Goal: Information Seeking & Learning: Learn about a topic

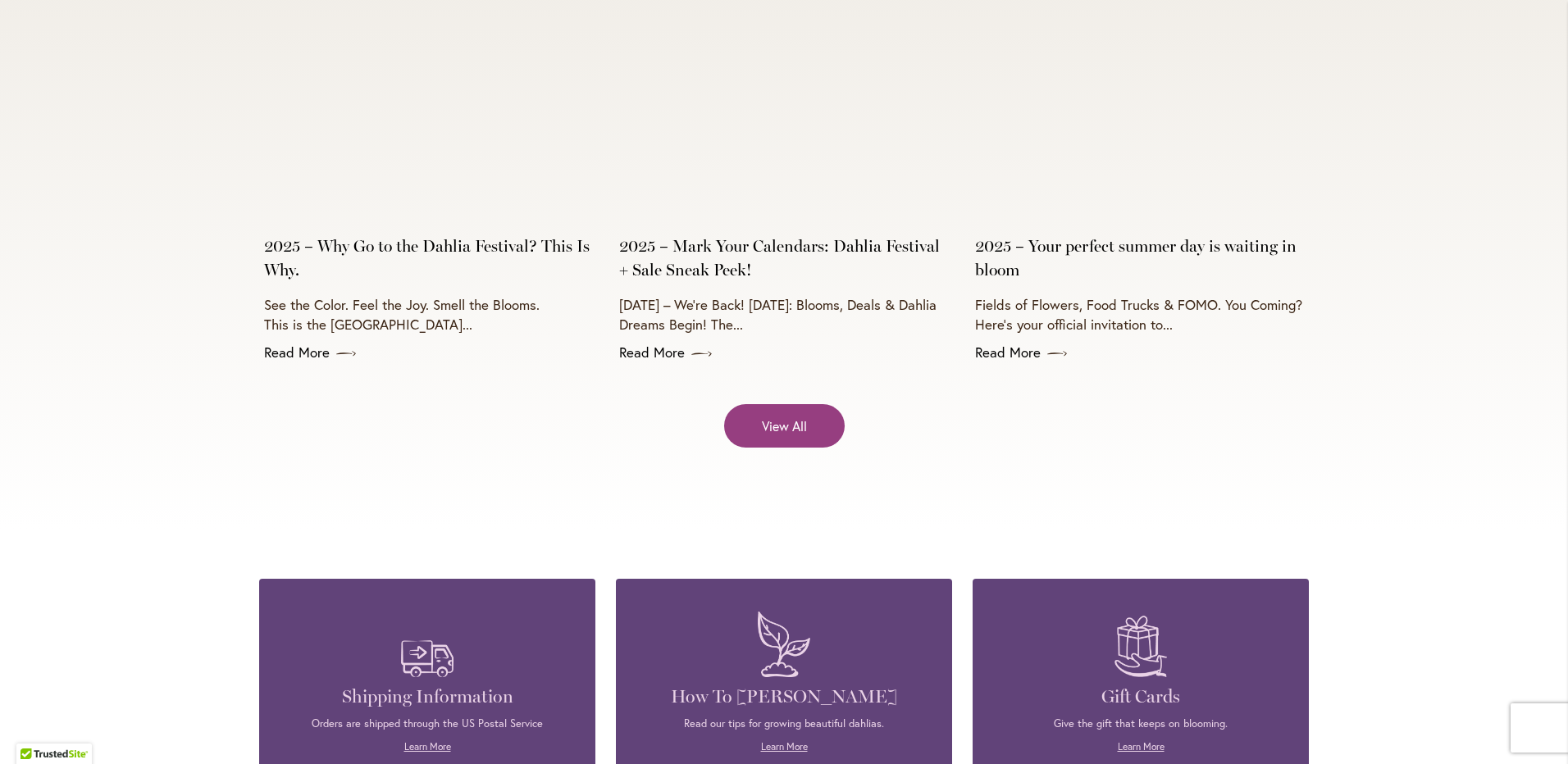
scroll to position [6724, 0]
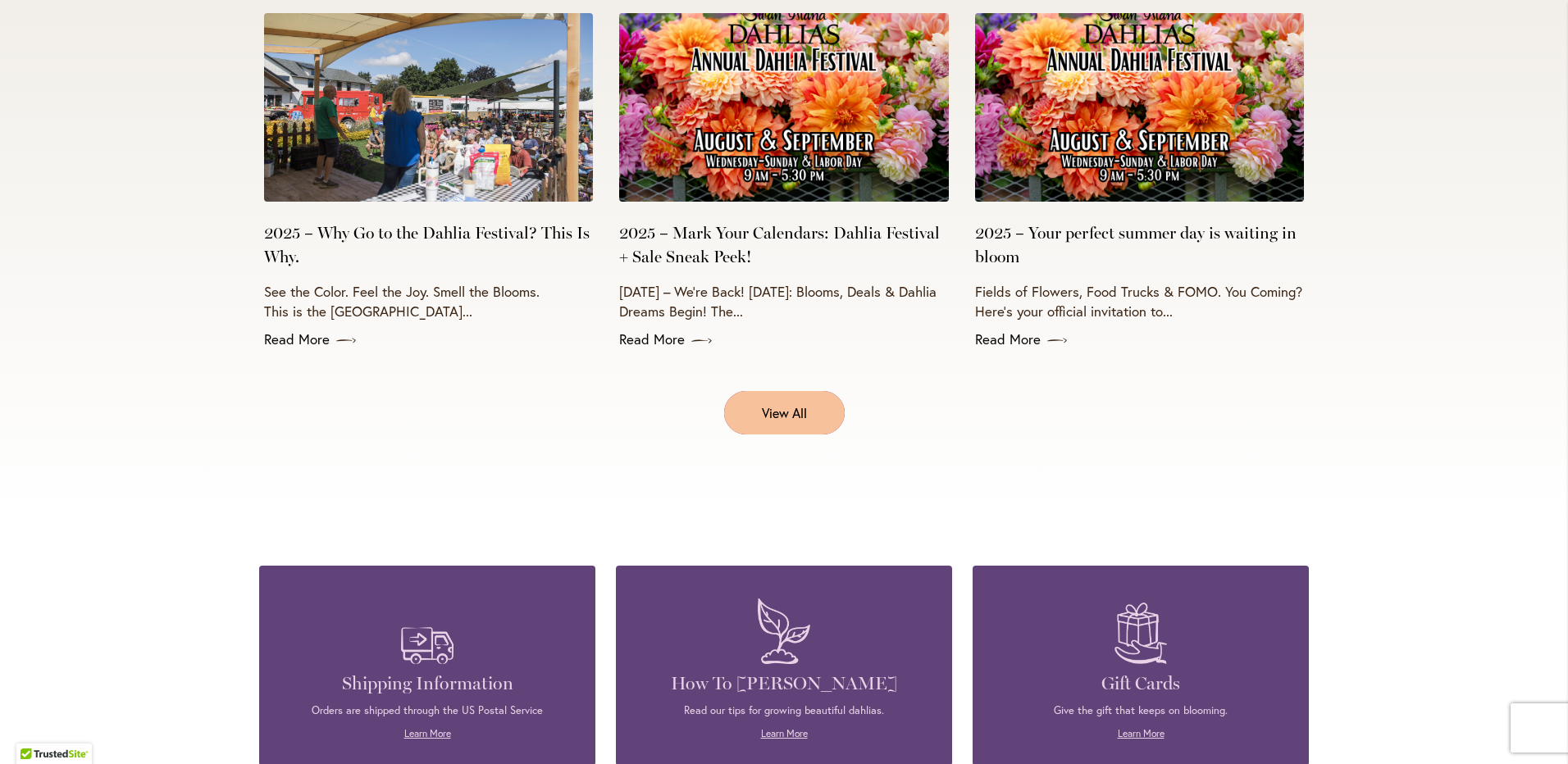
click at [778, 403] on span "View All" at bounding box center [784, 412] width 45 height 19
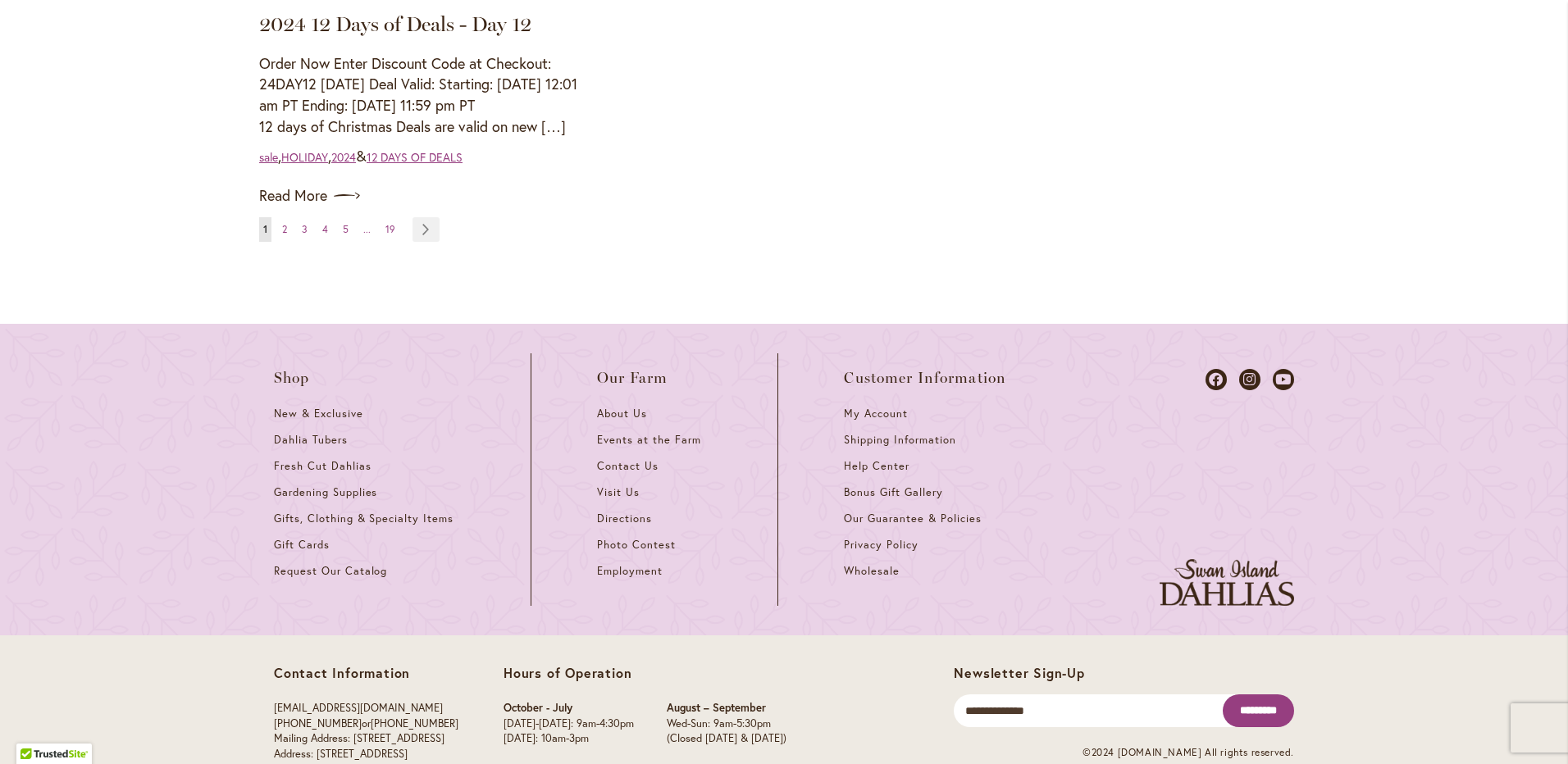
scroll to position [2129, 0]
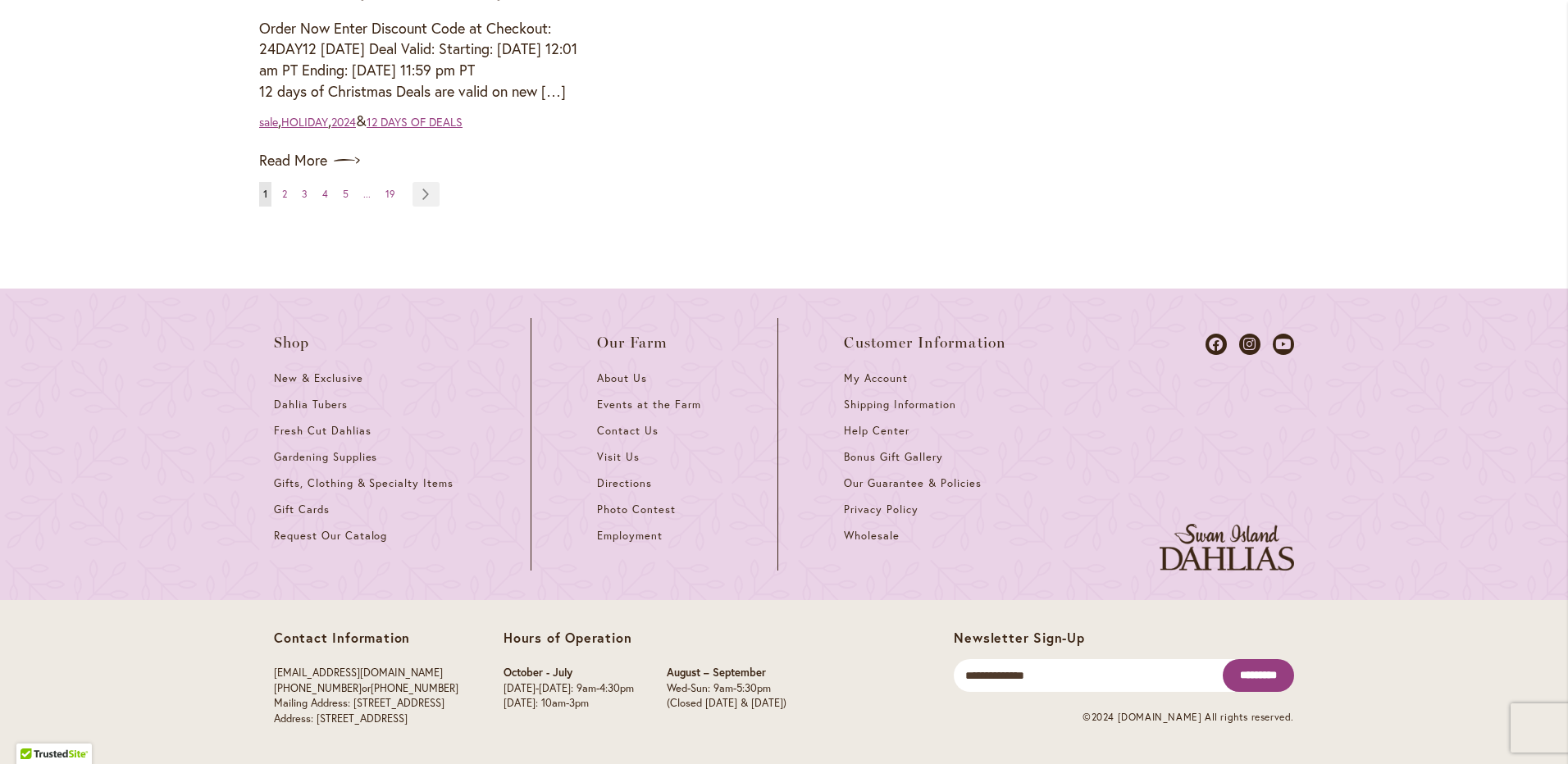
drag, startPoint x: 263, startPoint y: 714, endPoint x: 489, endPoint y: 720, distance: 226.1
click at [489, 720] on div "Contact Information info@dahlias.com (503) 266-7711 or 1-800-410-6540 Mailing A…" at bounding box center [783, 682] width 1049 height 164
drag, startPoint x: 489, startPoint y: 720, endPoint x: 400, endPoint y: 716, distance: 89.1
copy p "Address: [STREET_ADDRESS]"
click at [624, 456] on span "Visit Us" at bounding box center [618, 456] width 42 height 14
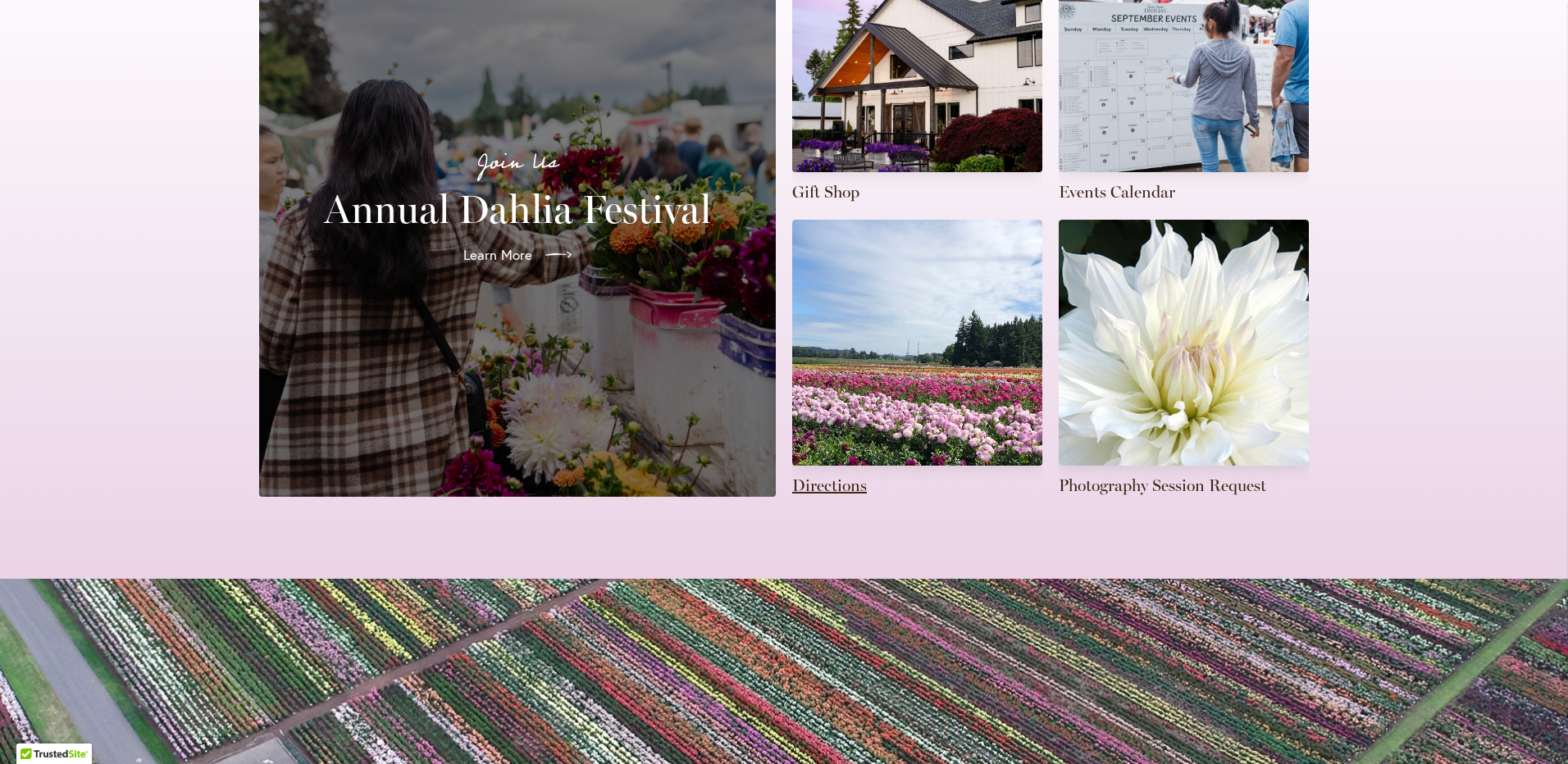
scroll to position [492, 0]
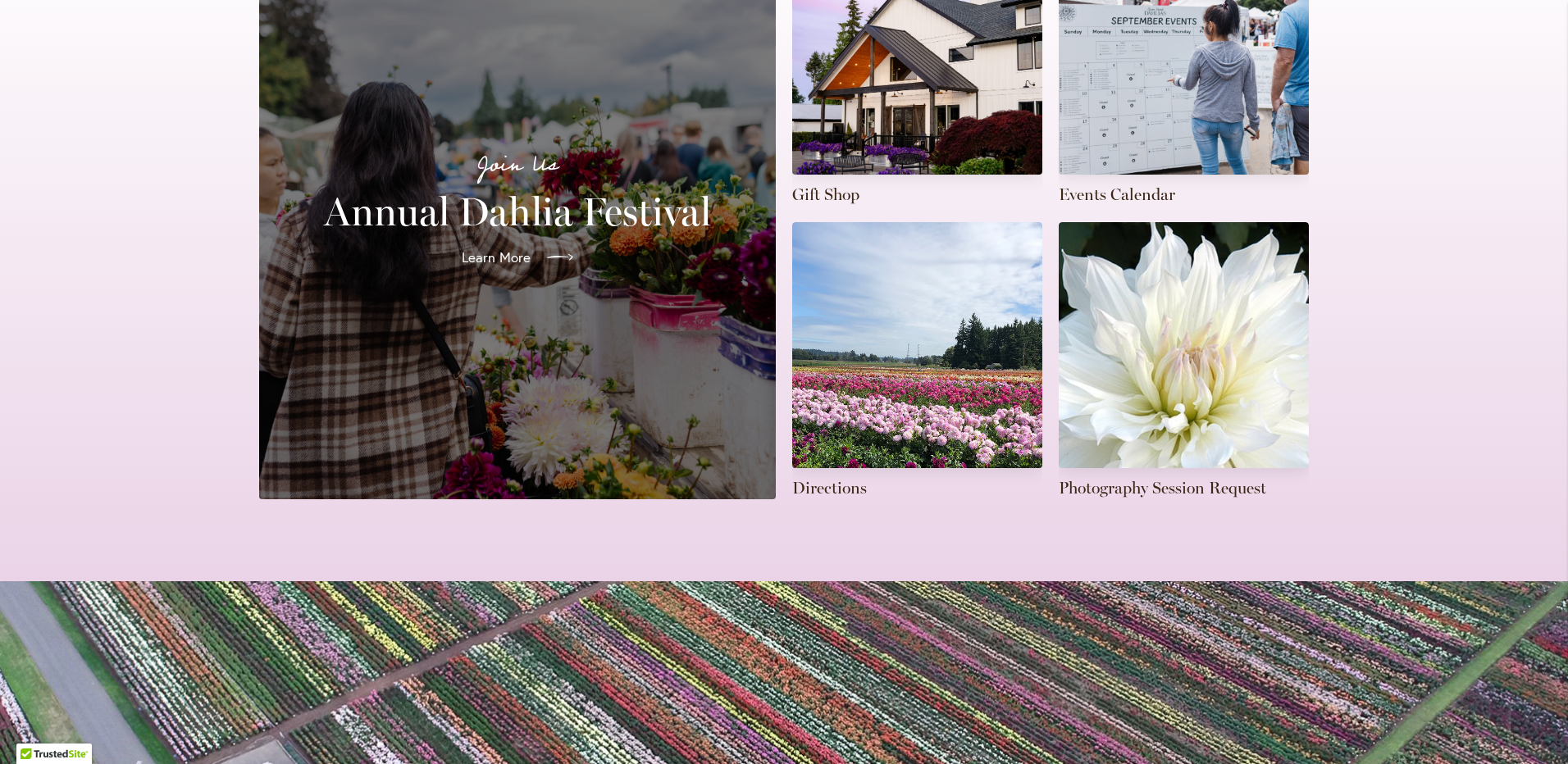
click at [510, 248] on span "Learn More" at bounding box center [496, 257] width 69 height 19
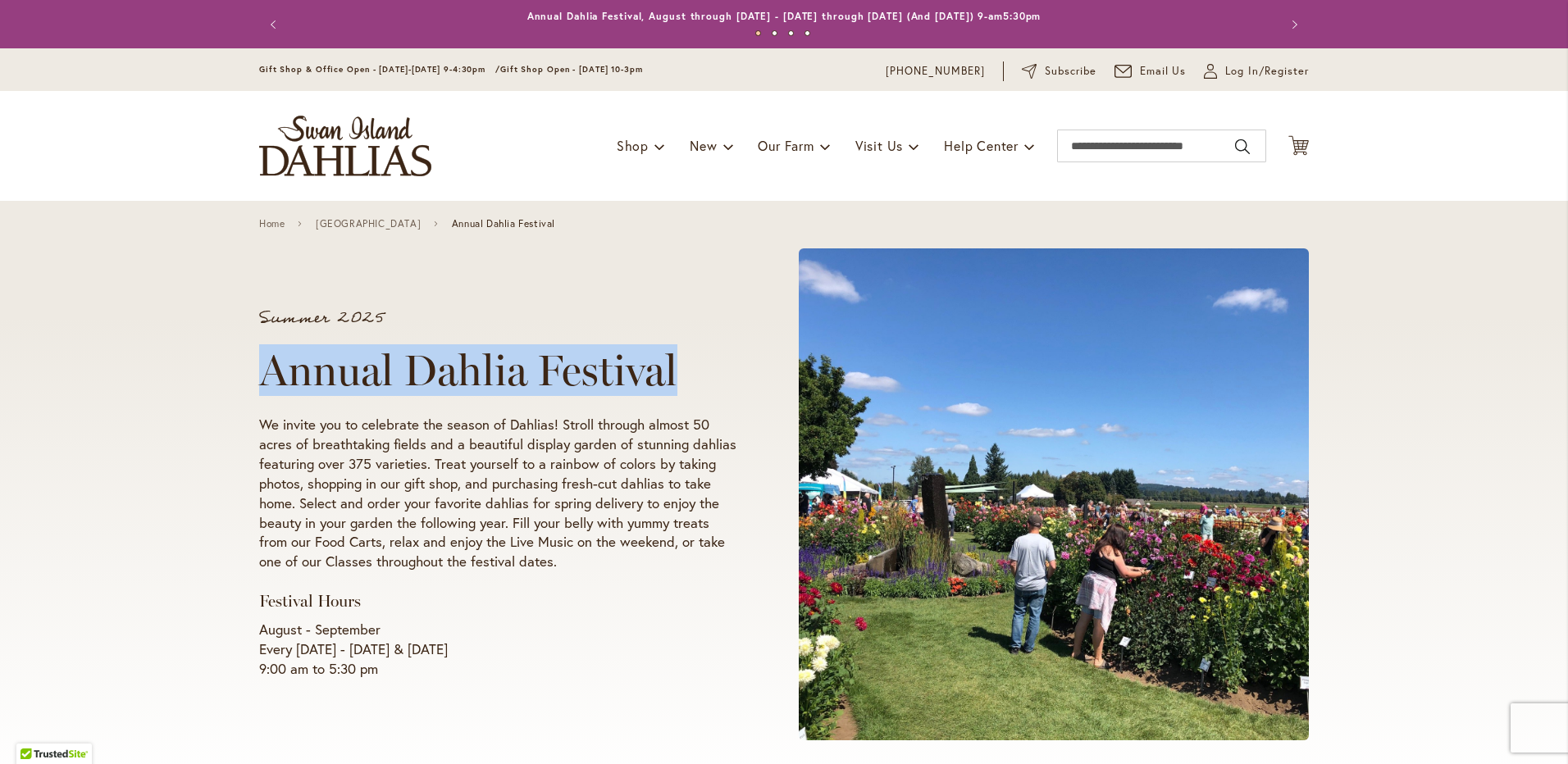
drag, startPoint x: 255, startPoint y: 361, endPoint x: 674, endPoint y: 365, distance: 419.0
click at [674, 365] on h1 "Annual Dahlia Festival" at bounding box center [498, 371] width 477 height 50
drag, startPoint x: 674, startPoint y: 365, endPoint x: 553, endPoint y: 367, distance: 121.0
copy h1 "Annual Dahlia Festival"
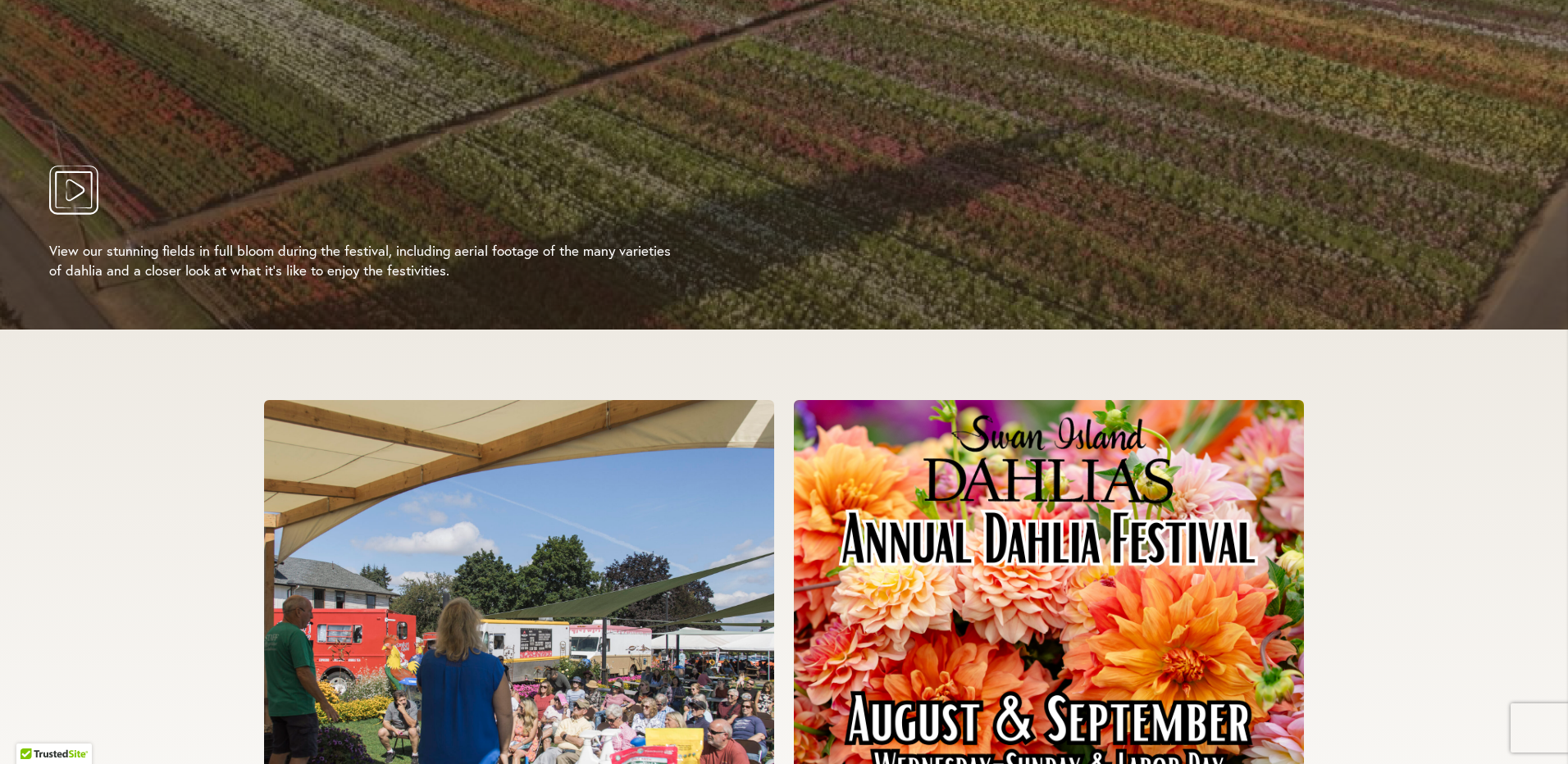
scroll to position [3444, 0]
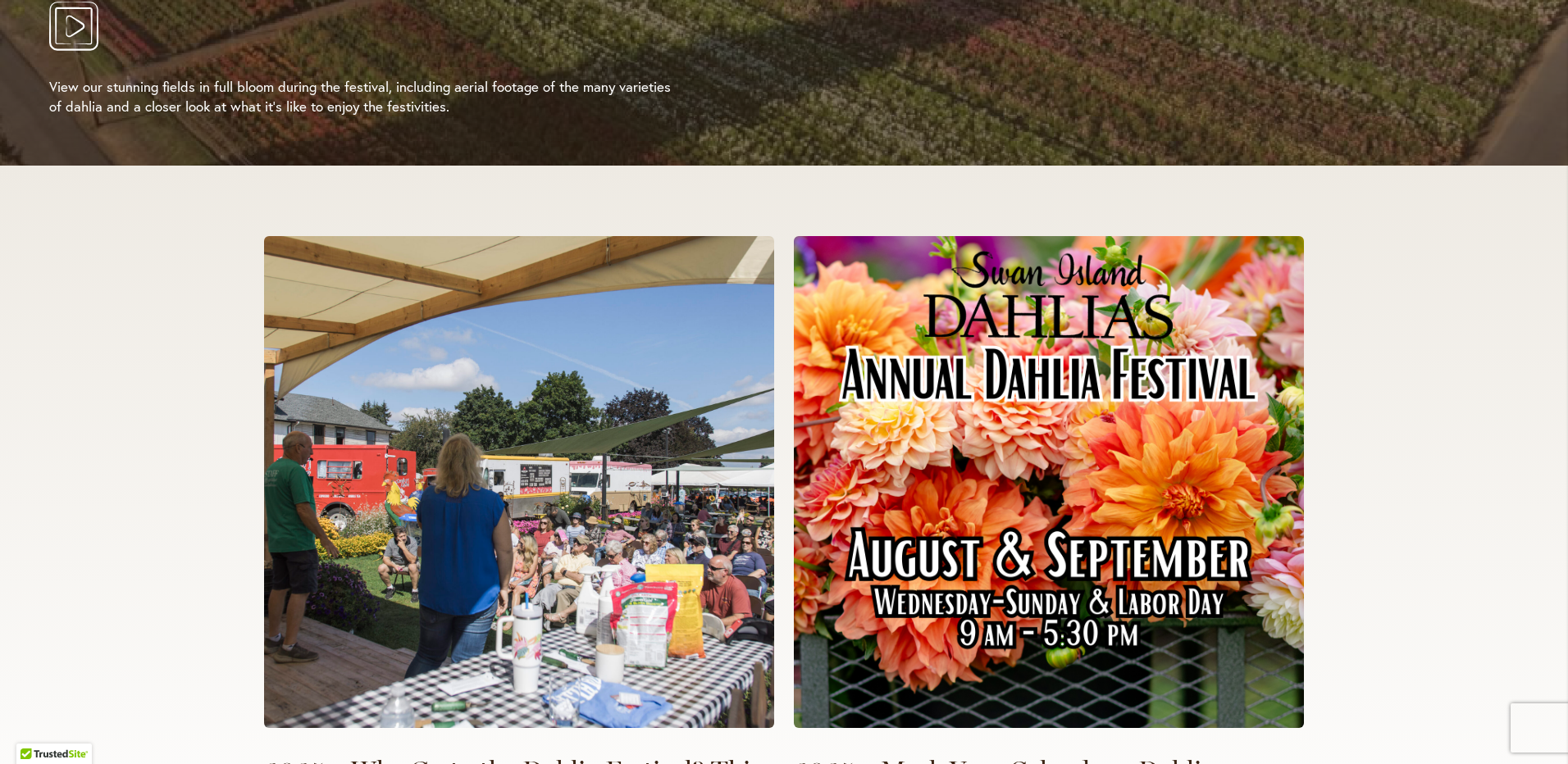
click at [81, 419] on div "2025 – Why Go to the Dahlia Festival? This Is Why. Read More 2025 – Mark Your C…" at bounding box center [784, 532] width 1568 height 734
